Goal: Transaction & Acquisition: Subscribe to service/newsletter

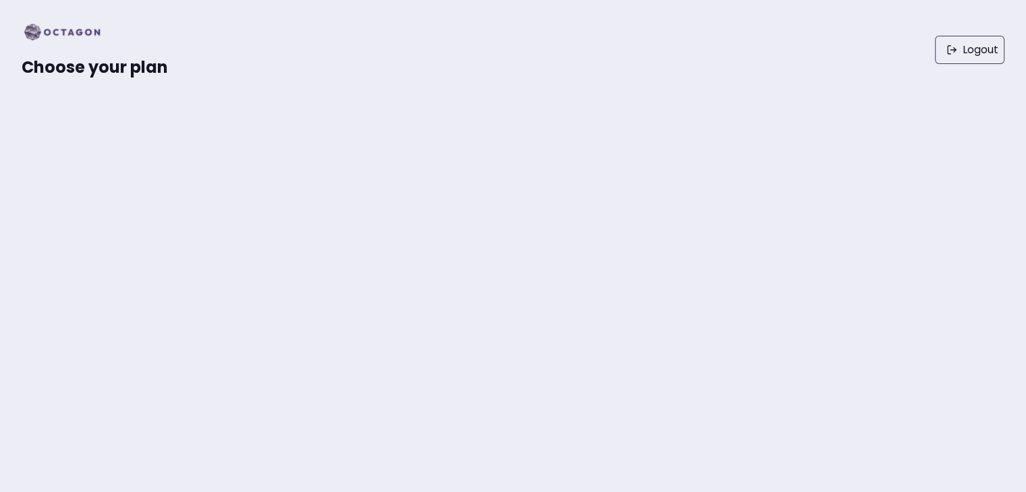
scroll to position [50, 0]
